Goal: Book appointment/travel/reservation

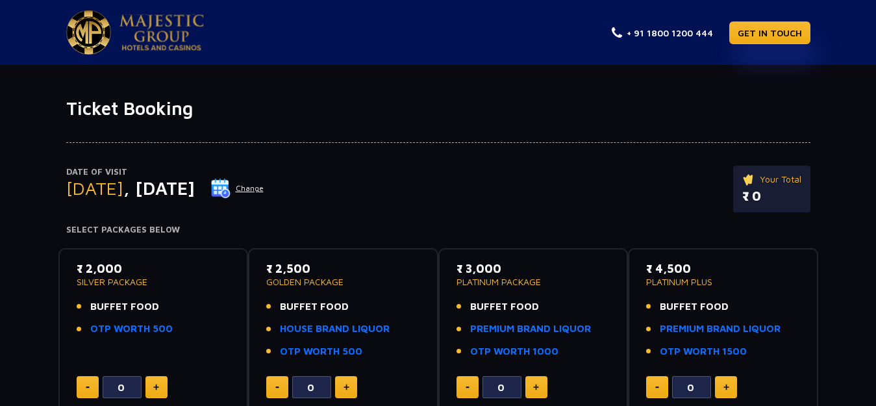
click at [158, 116] on h1 "Ticket Booking" at bounding box center [438, 108] width 744 height 22
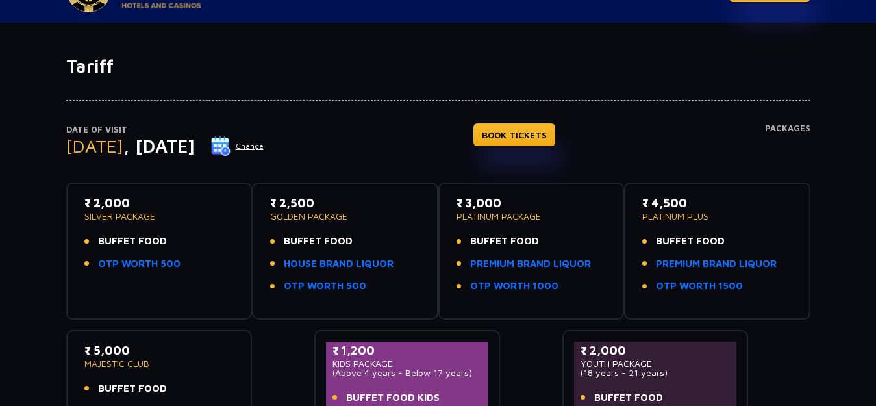
scroll to position [65, 0]
